Goal: Information Seeking & Learning: Learn about a topic

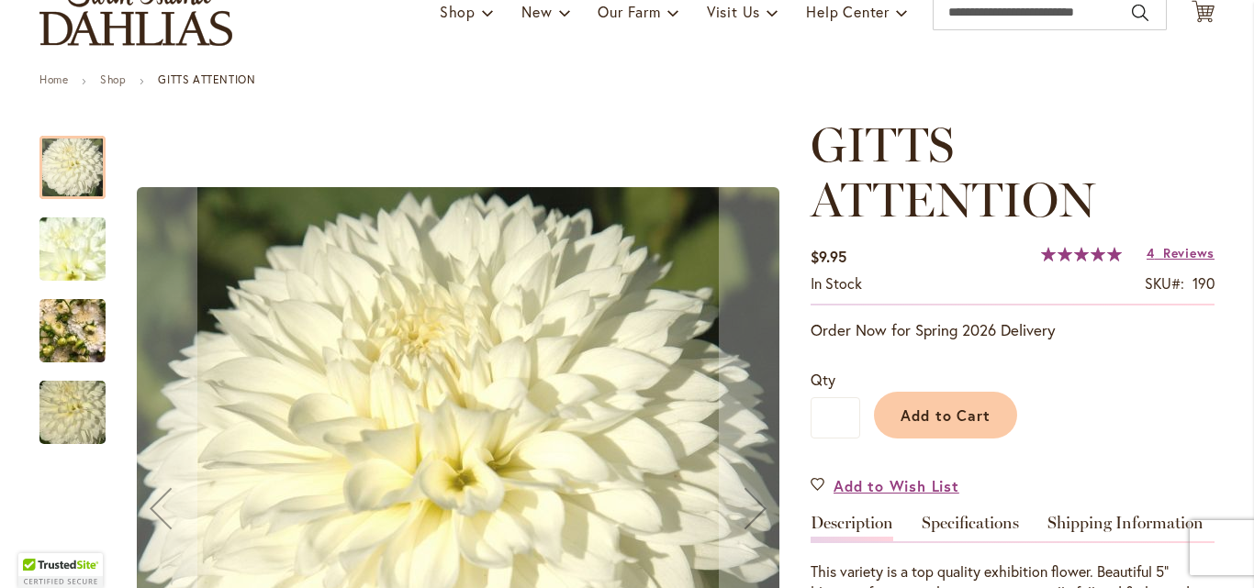
type input "**********"
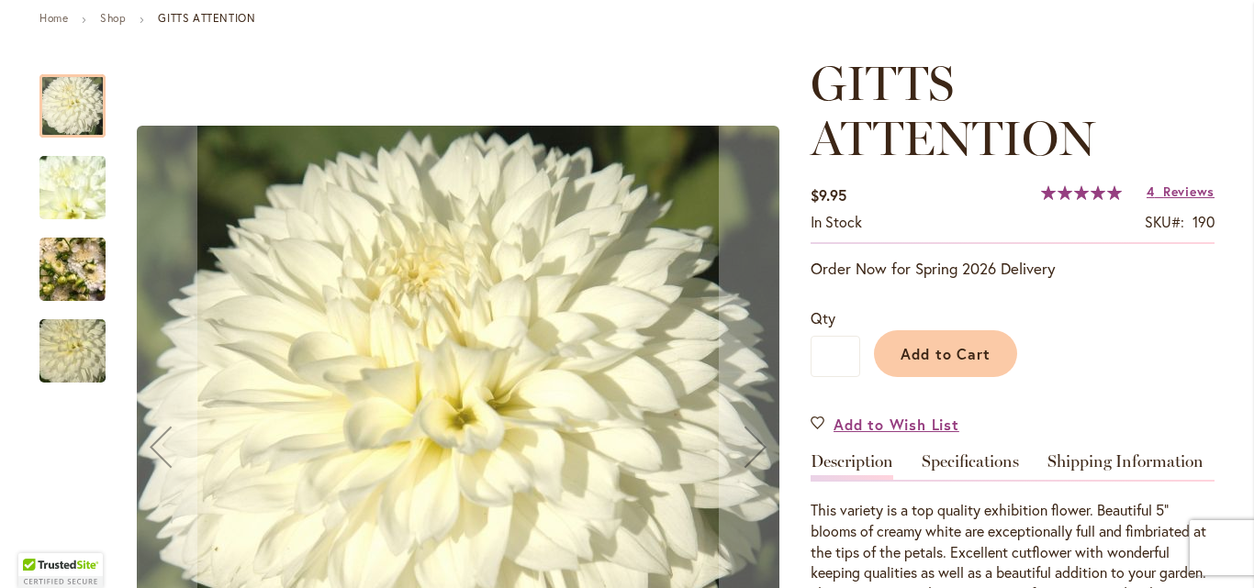
scroll to position [206, 0]
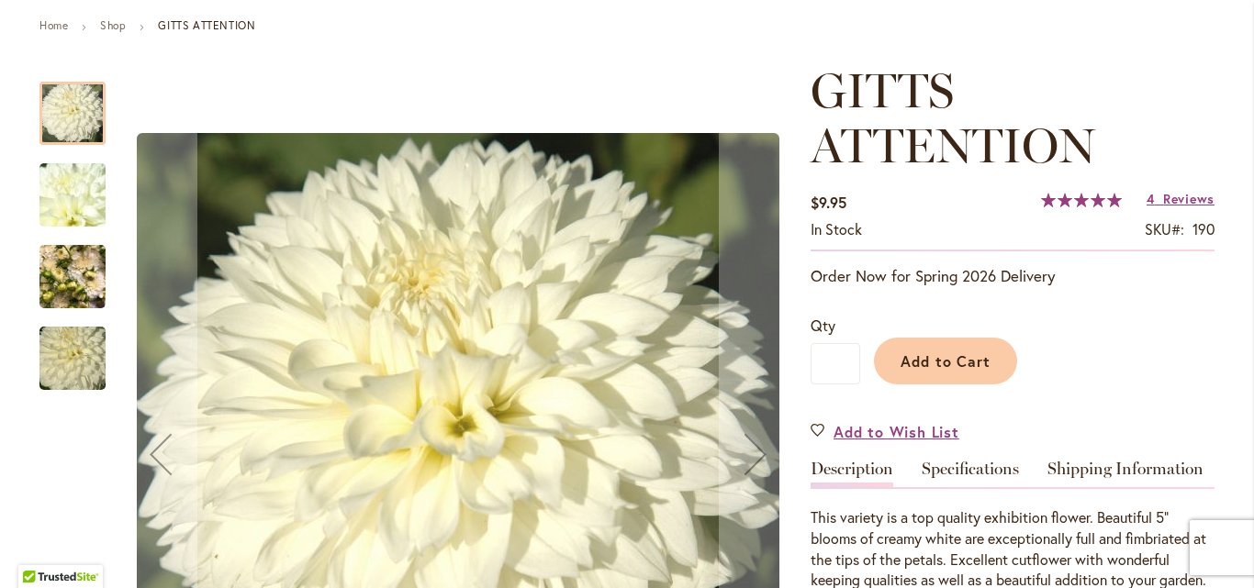
click at [60, 200] on img "GITTS ATTENTION" at bounding box center [72, 195] width 132 height 99
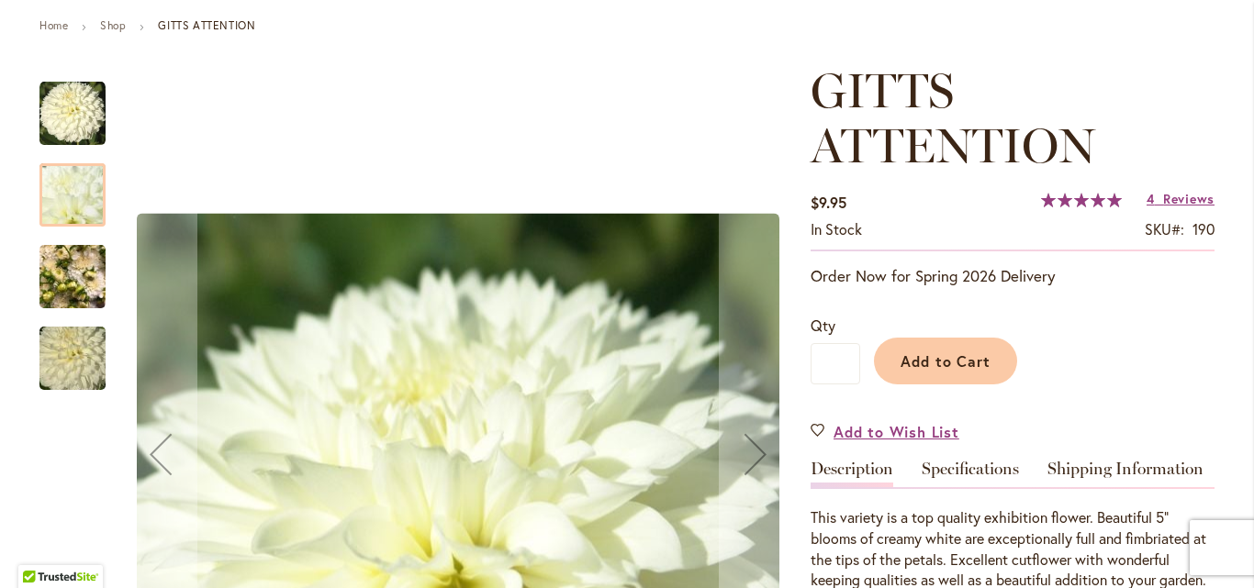
click at [80, 280] on img "GITTS ATTENTION" at bounding box center [72, 277] width 66 height 88
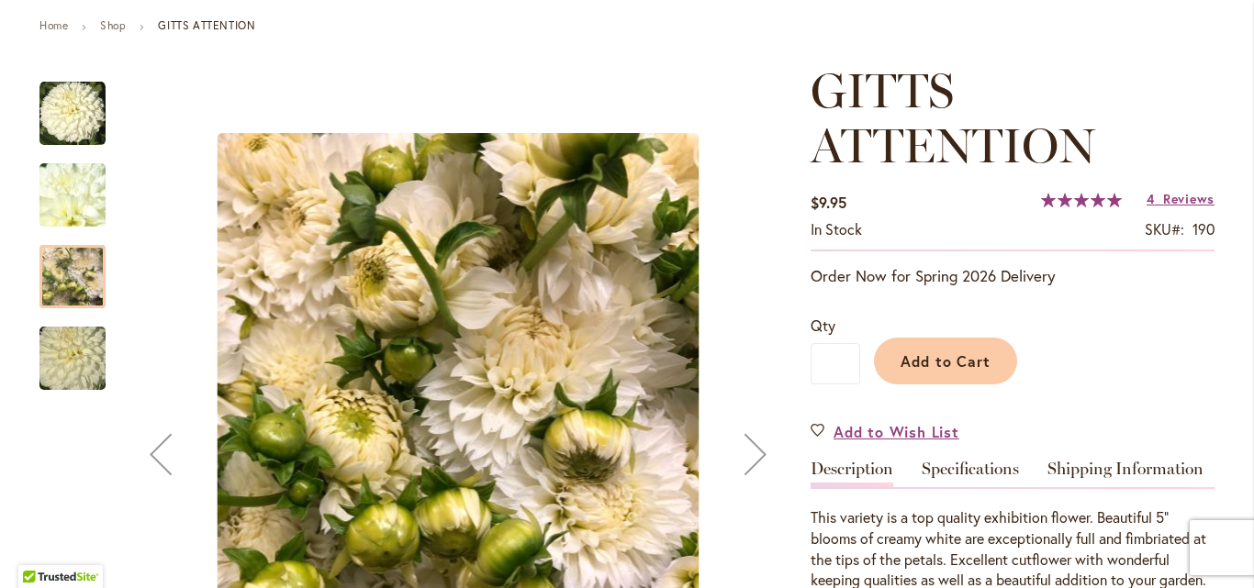
click at [75, 345] on img "GITTS ATTENTION" at bounding box center [72, 359] width 132 height 88
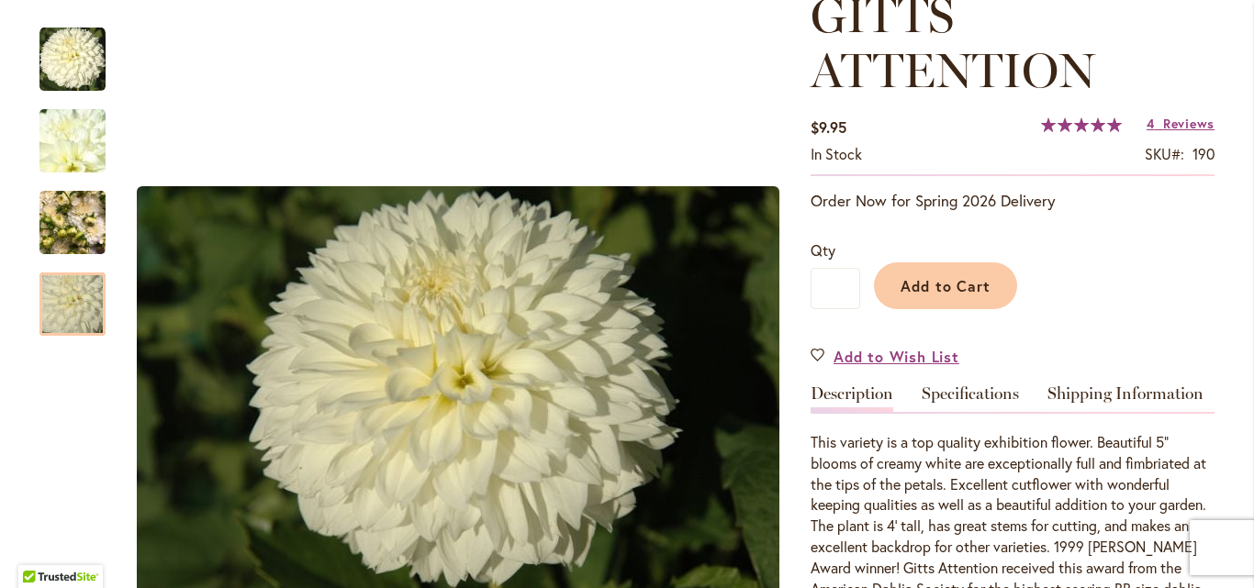
scroll to position [515, 0]
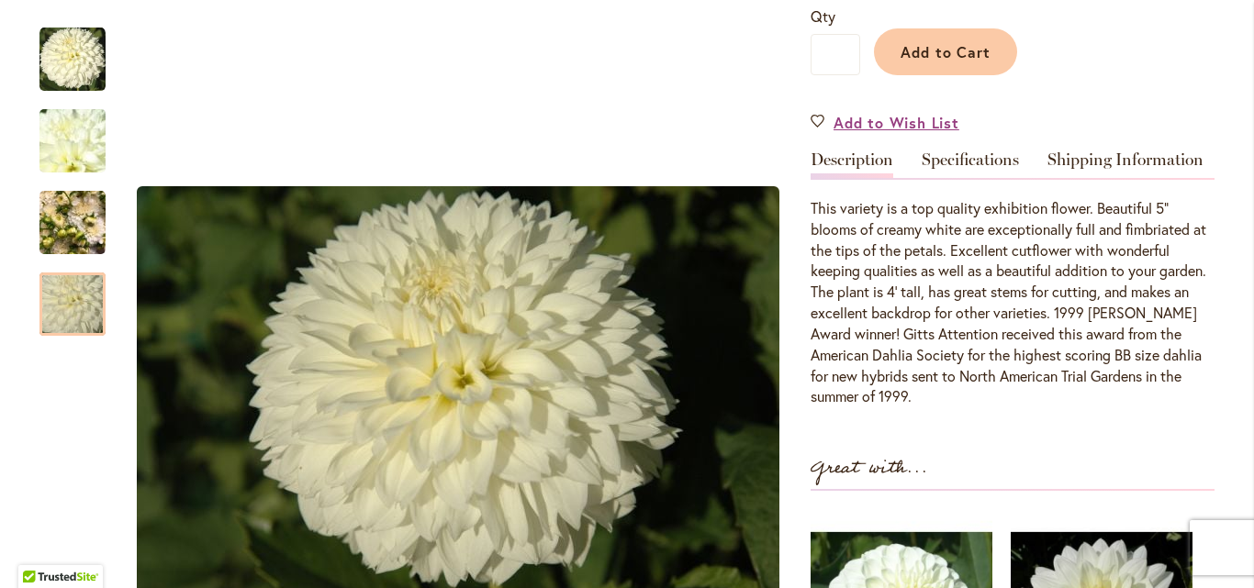
drag, startPoint x: 804, startPoint y: 202, endPoint x: 932, endPoint y: 399, distance: 235.5
click at [932, 399] on p "This variety is a top quality exhibition flower. Beautiful 5" blooms of creamy …" at bounding box center [1012, 302] width 404 height 209
copy p "This variety is a top quality exhibition flower. Beautiful 5" blooms of creamy …"
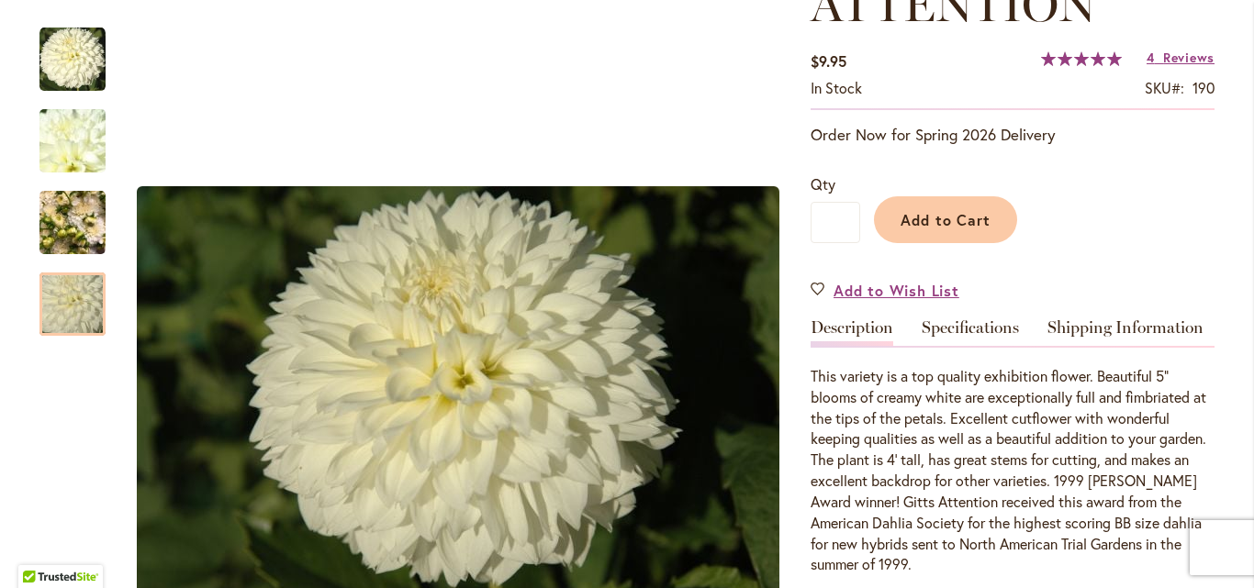
scroll to position [0, 0]
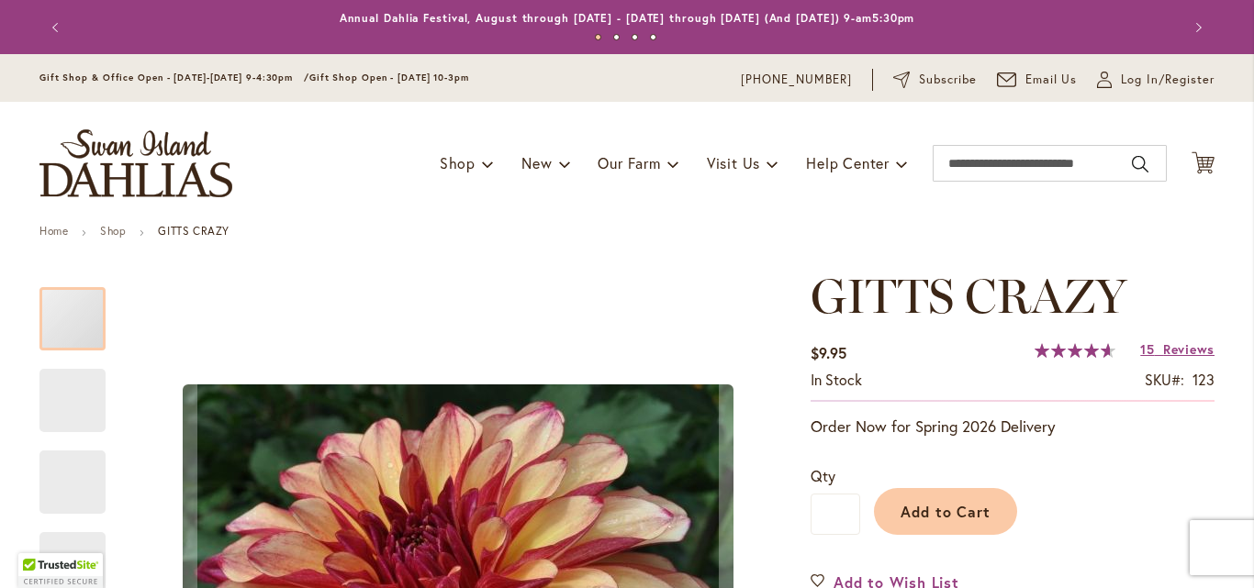
type input "**********"
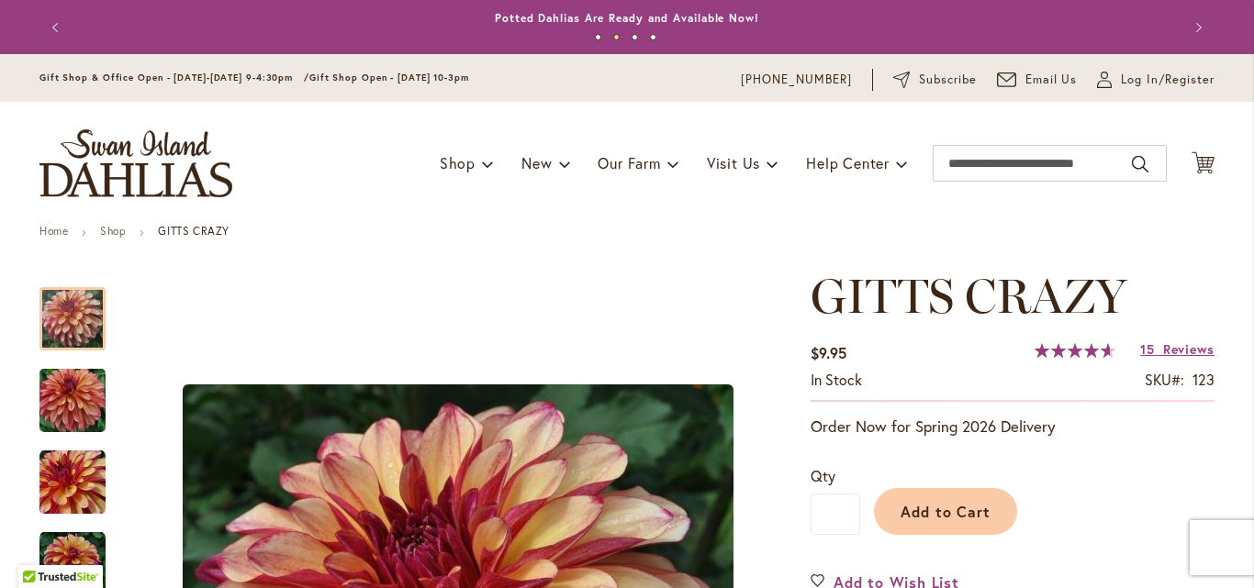
scroll to position [514, 0]
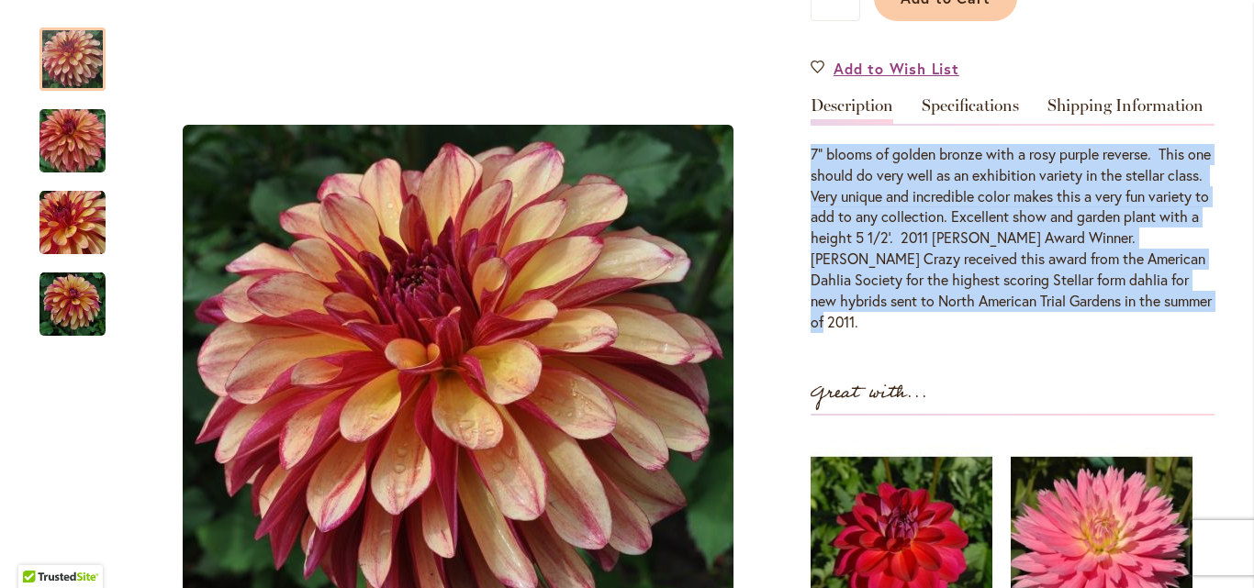
drag, startPoint x: 804, startPoint y: 151, endPoint x: 865, endPoint y: 316, distance: 176.0
click at [865, 316] on div "7" blooms of golden bronze with a rosy purple reverse. This one should do very …" at bounding box center [1012, 238] width 404 height 189
copy div "7" blooms of golden bronze with a rosy purple reverse. This one should do very …"
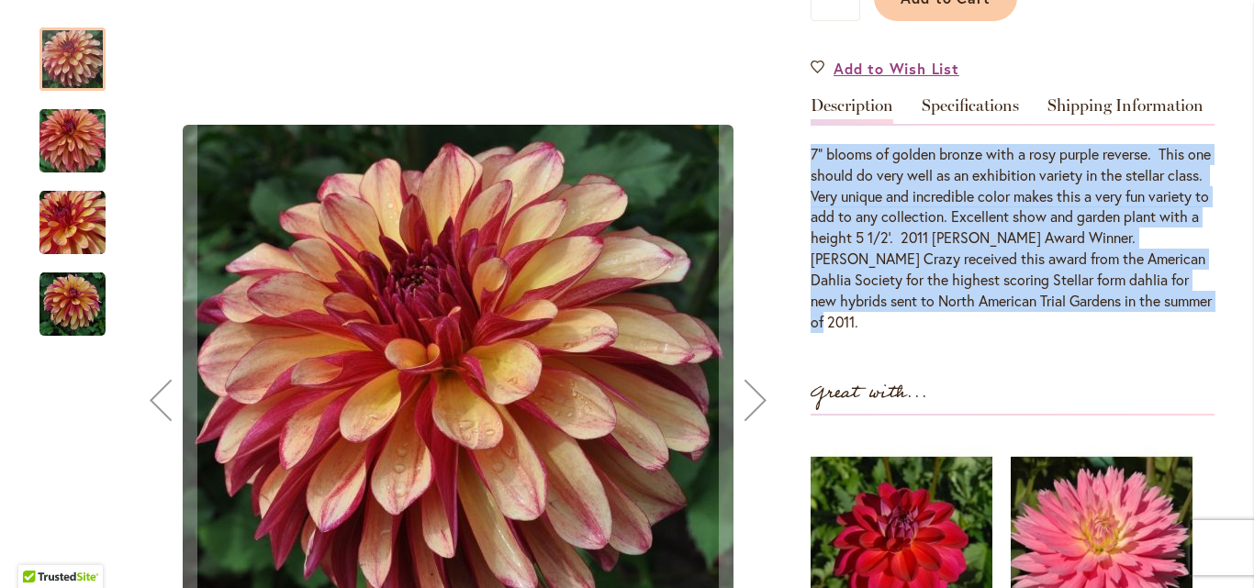
click at [64, 140] on img "Gitts Crazy" at bounding box center [72, 141] width 132 height 88
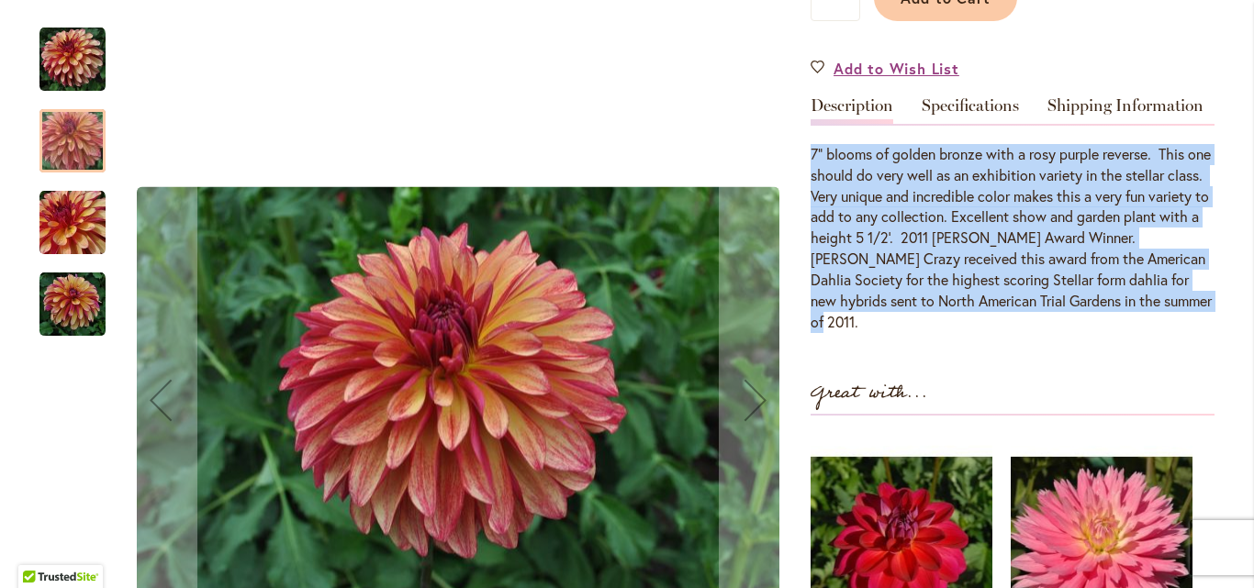
click at [65, 220] on img "Gitts Crazy" at bounding box center [72, 223] width 66 height 66
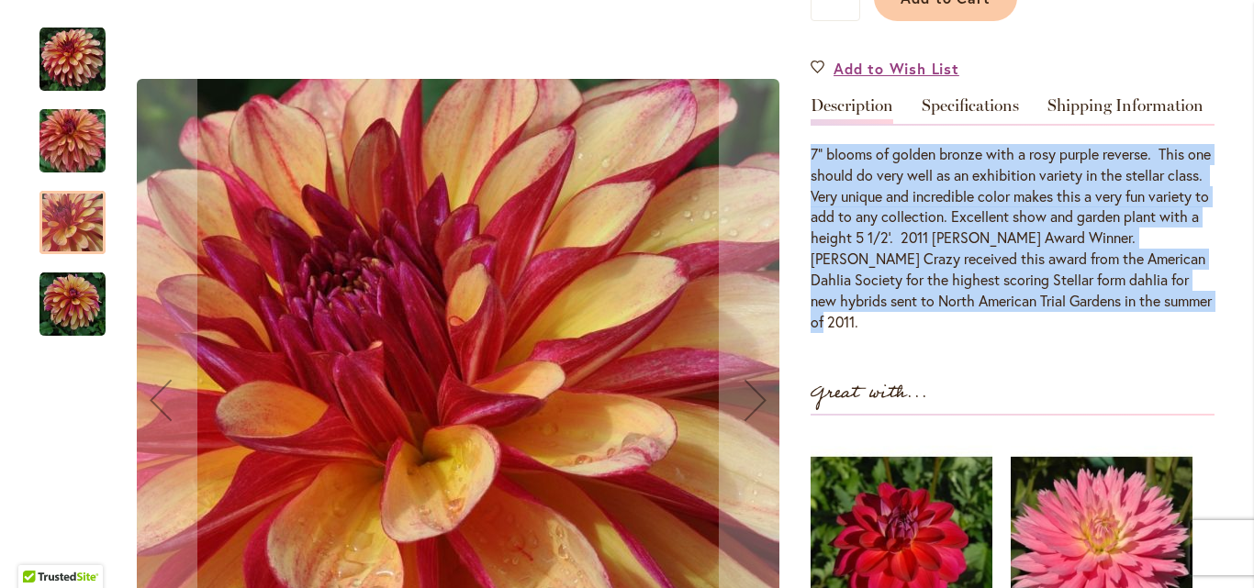
click at [63, 295] on img "Gitts Crazy" at bounding box center [72, 305] width 66 height 66
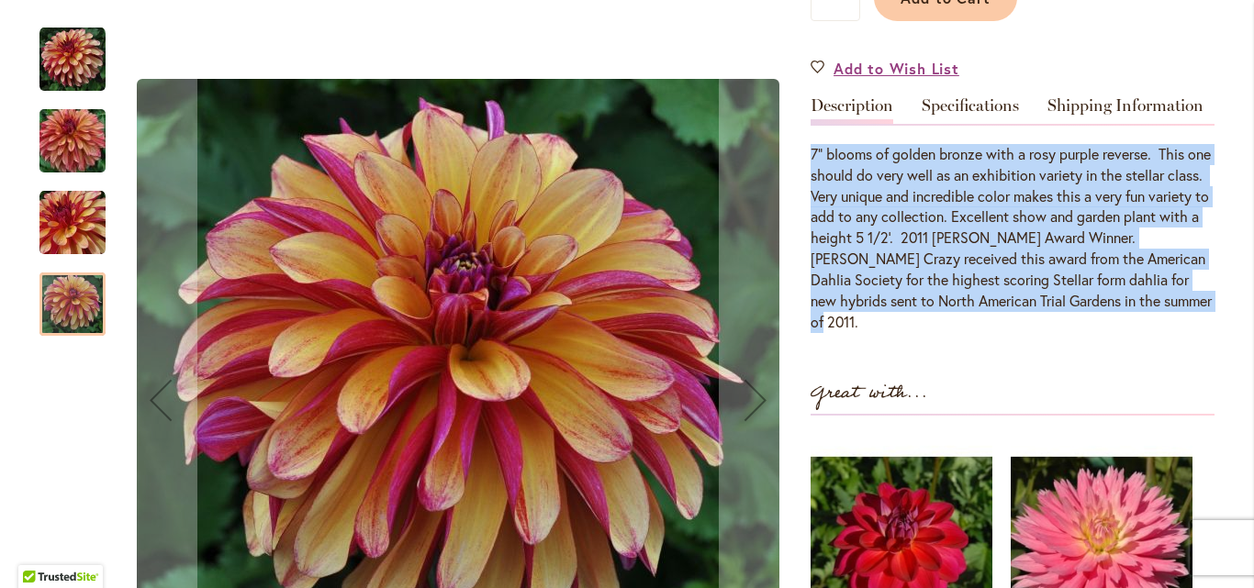
click at [67, 64] on img "Gitts Crazy" at bounding box center [72, 60] width 66 height 66
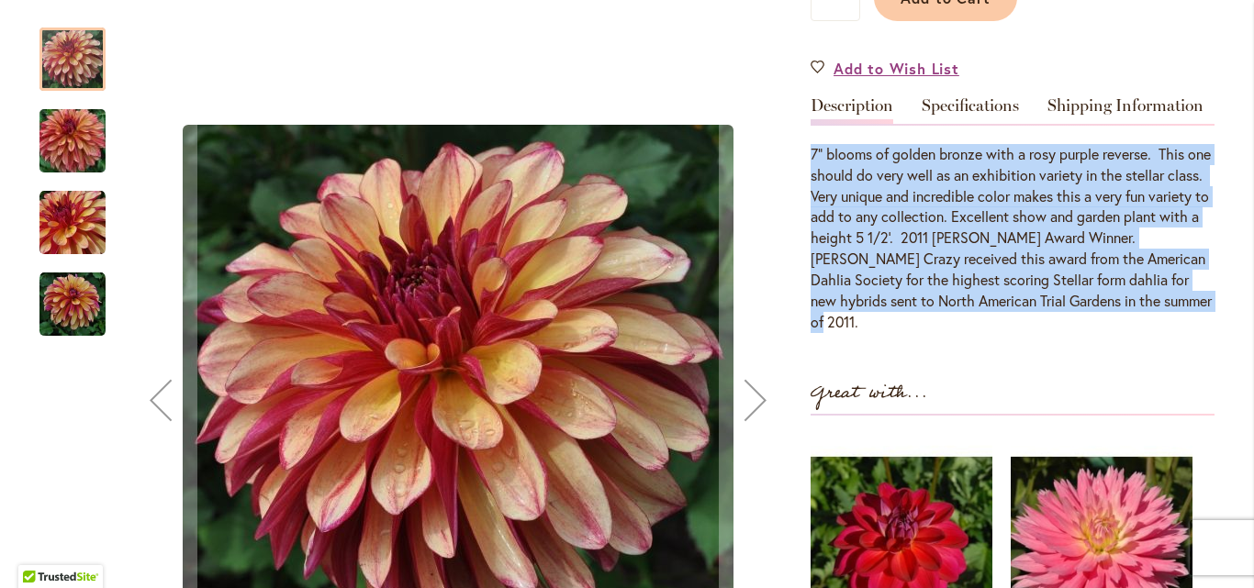
click at [64, 309] on img "Gitts Crazy" at bounding box center [72, 305] width 66 height 66
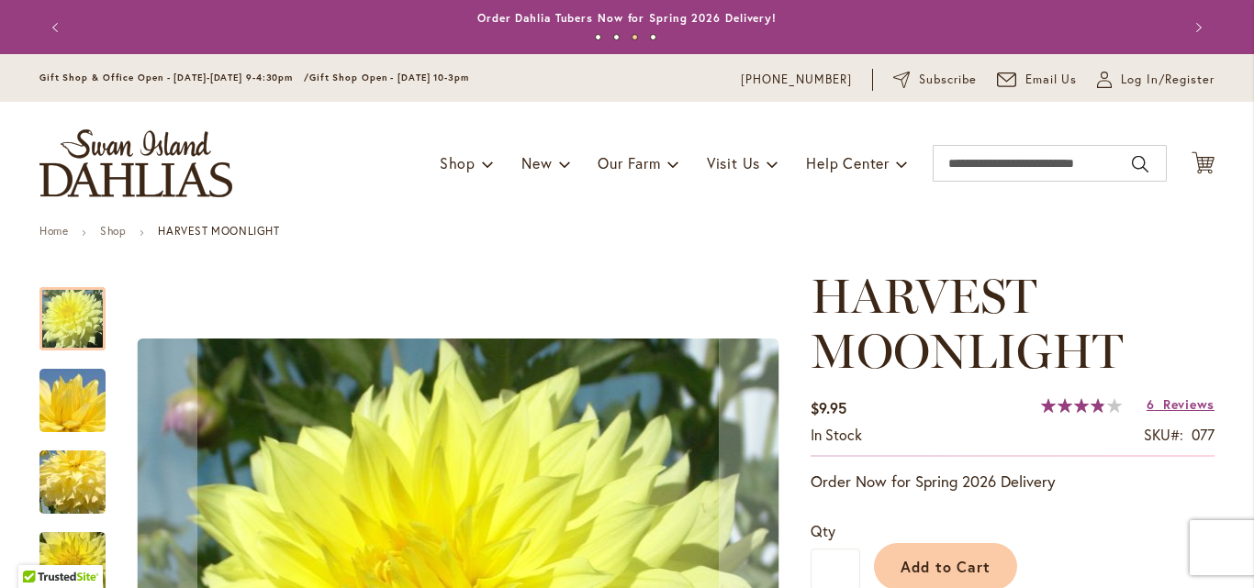
type input "**********"
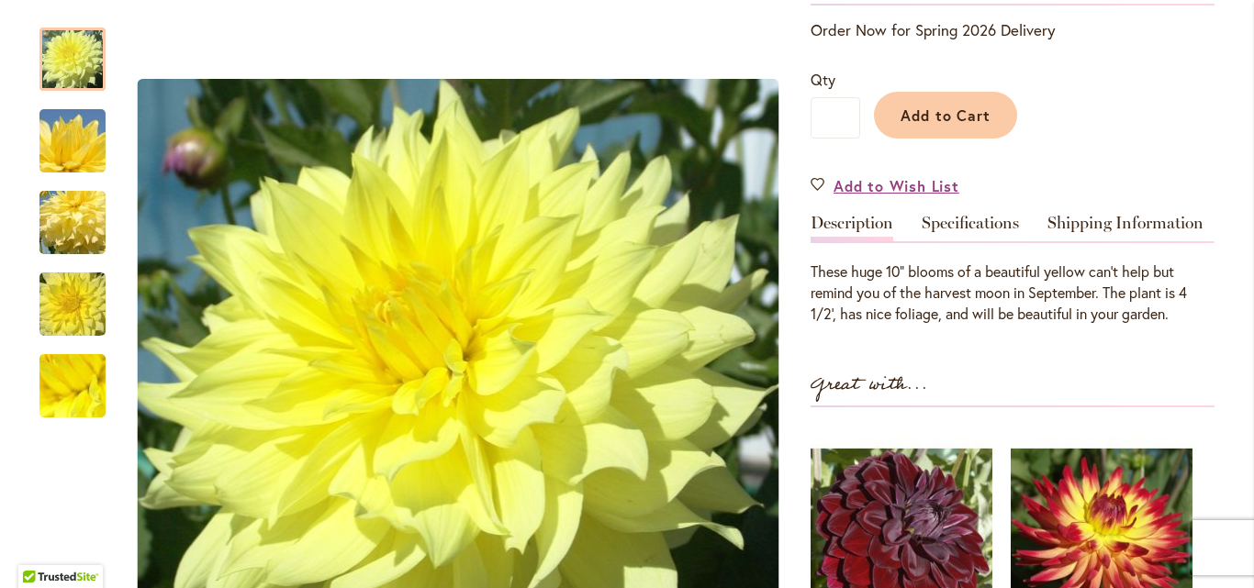
scroll to position [459, 0]
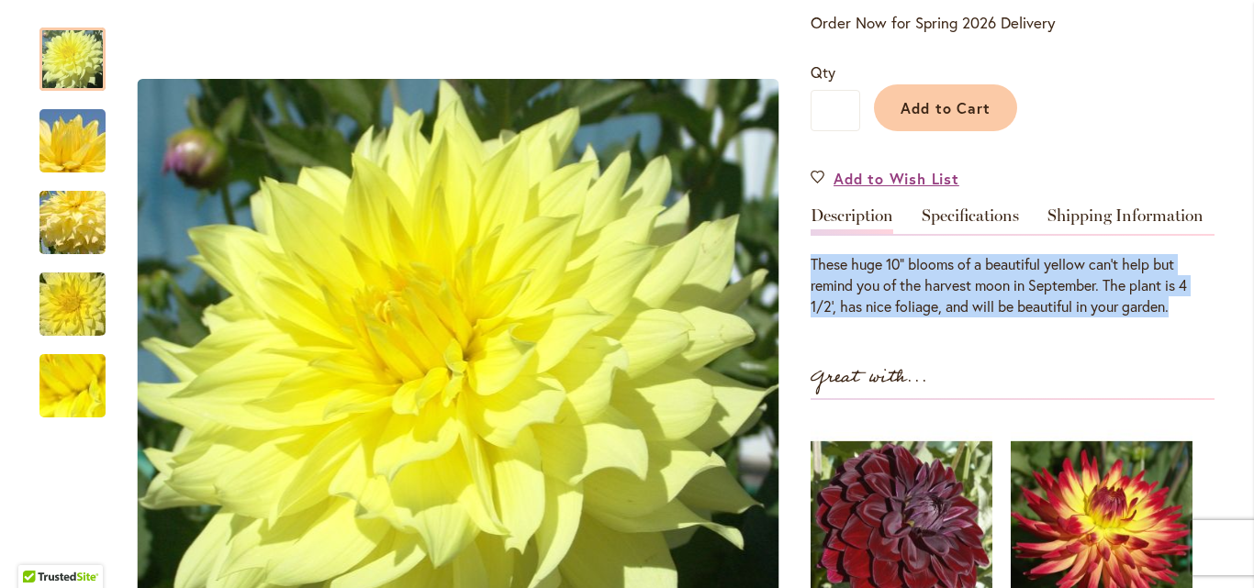
drag, startPoint x: 805, startPoint y: 262, endPoint x: 1180, endPoint y: 313, distance: 378.8
click at [1180, 313] on div "These huge 10" blooms of a beautiful yellow can't help but remind you of the ha…" at bounding box center [1012, 285] width 404 height 63
copy div "These huge 10" blooms of a beautiful yellow can't help but remind you of the ha…"
